Goal: Register for event/course

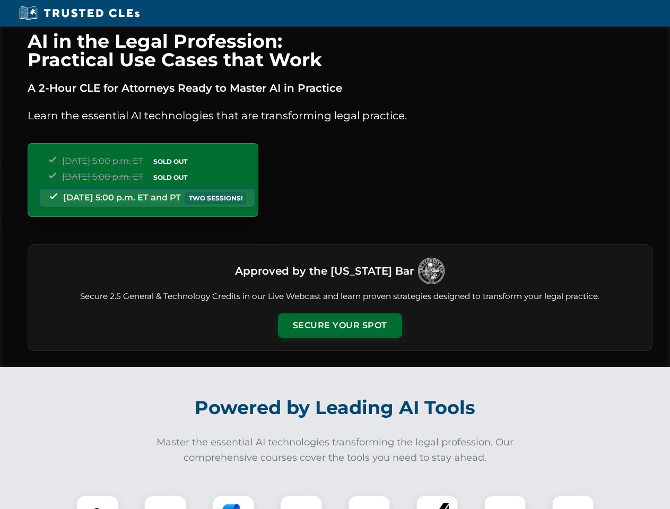
click at [339, 326] on button "Secure Your Spot" at bounding box center [340, 325] width 124 height 24
click at [98, 502] on img at bounding box center [97, 516] width 31 height 31
click at [165, 502] on div at bounding box center [165, 516] width 42 height 42
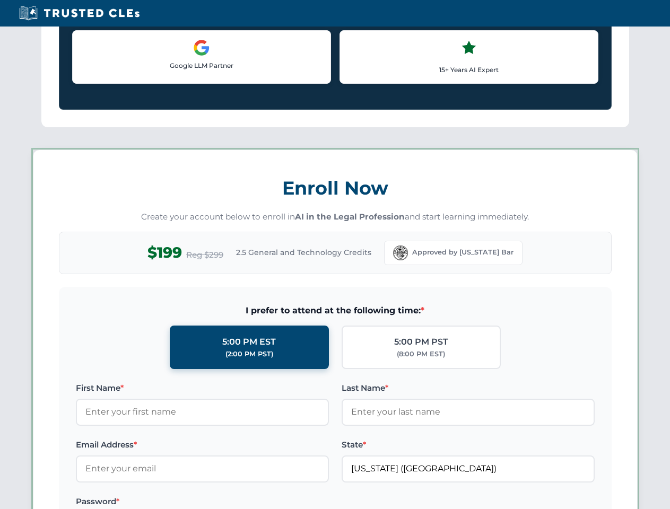
click at [301, 502] on label "Password *" at bounding box center [202, 501] width 253 height 13
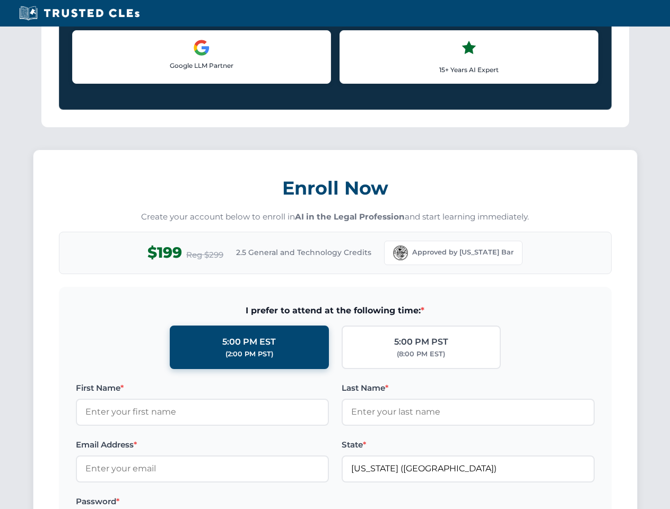
scroll to position [1041, 0]
